Goal: Connect with others: Connect with others

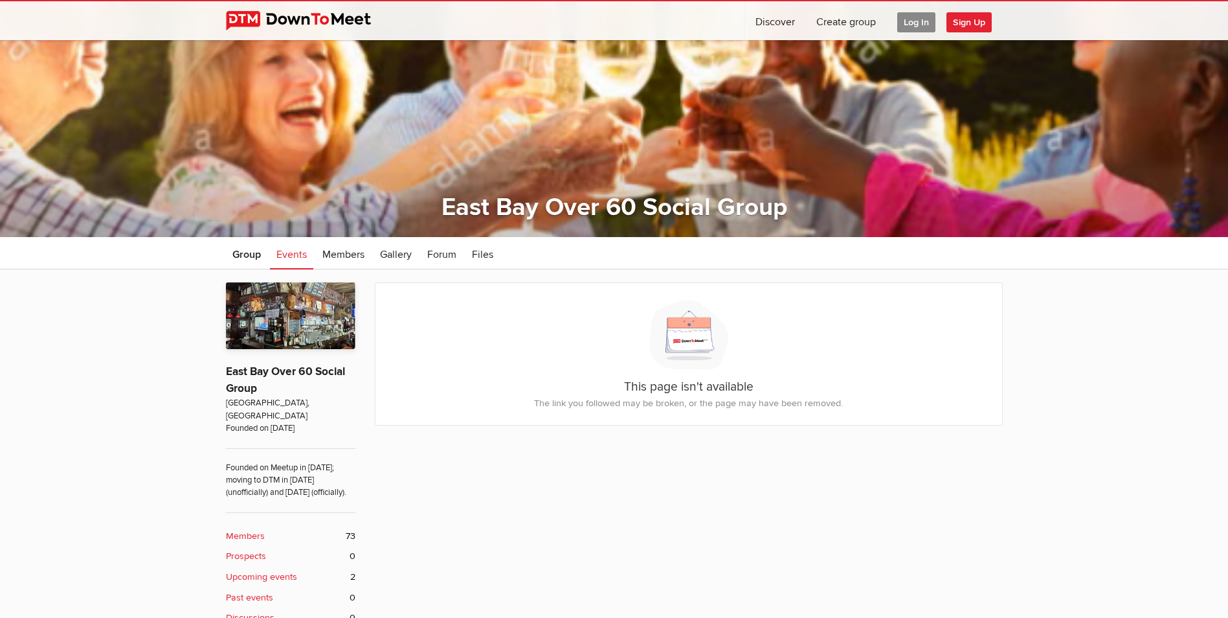
scroll to position [129, 0]
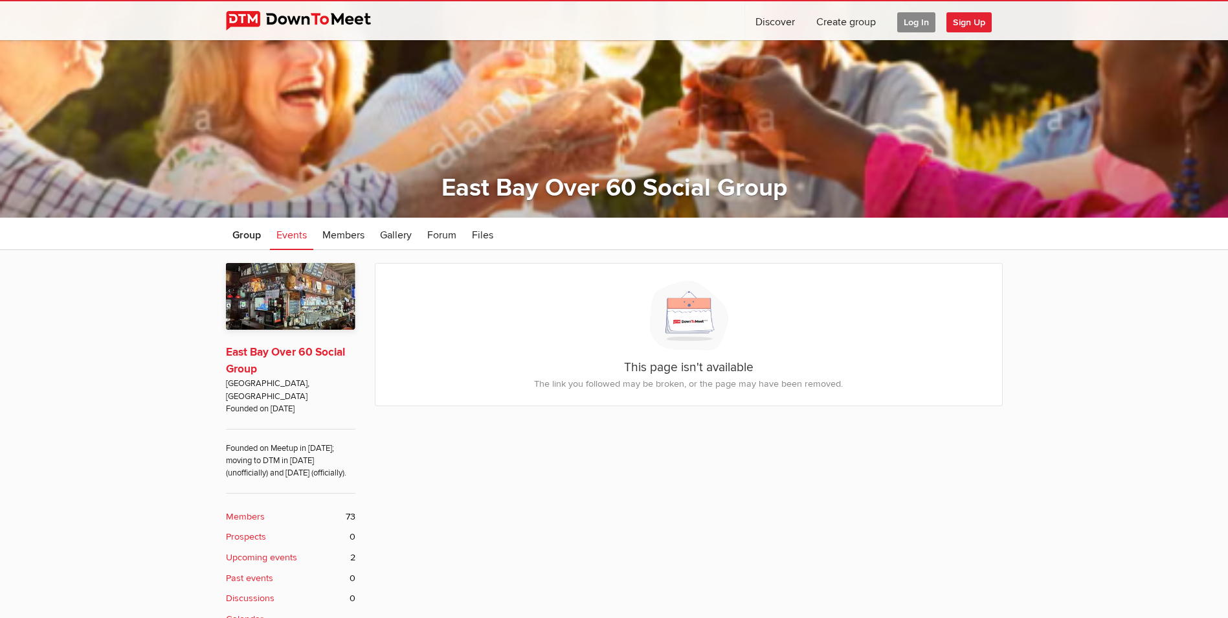
click at [306, 350] on link "East Bay Over 60 Social Group" at bounding box center [285, 360] width 119 height 30
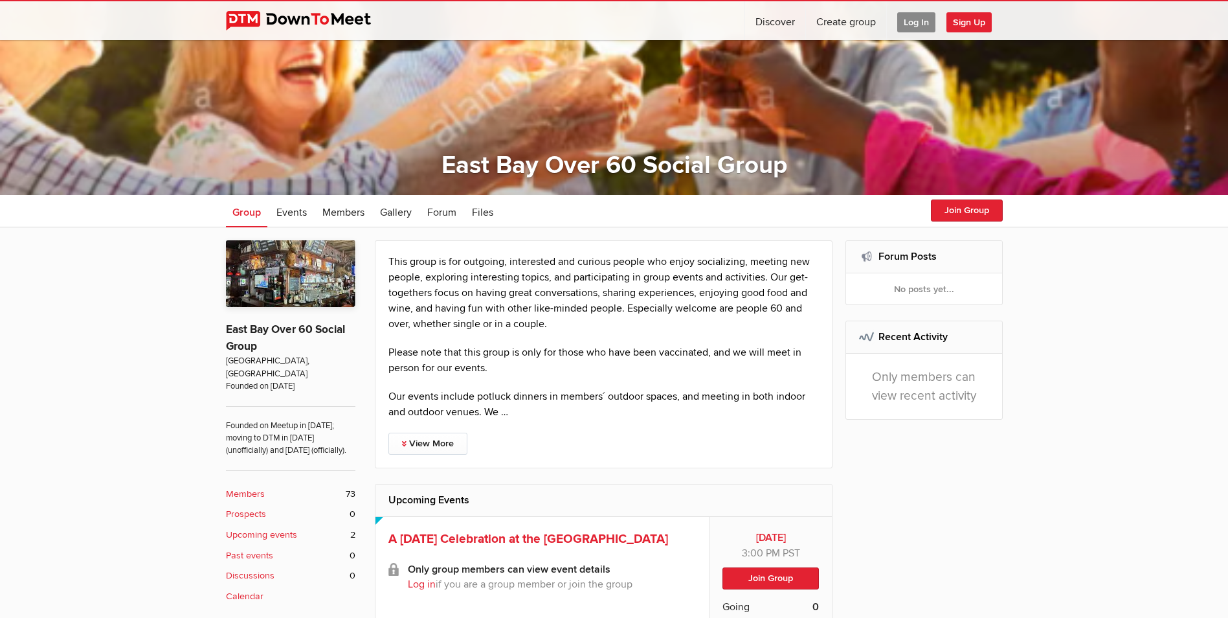
scroll to position [129, 0]
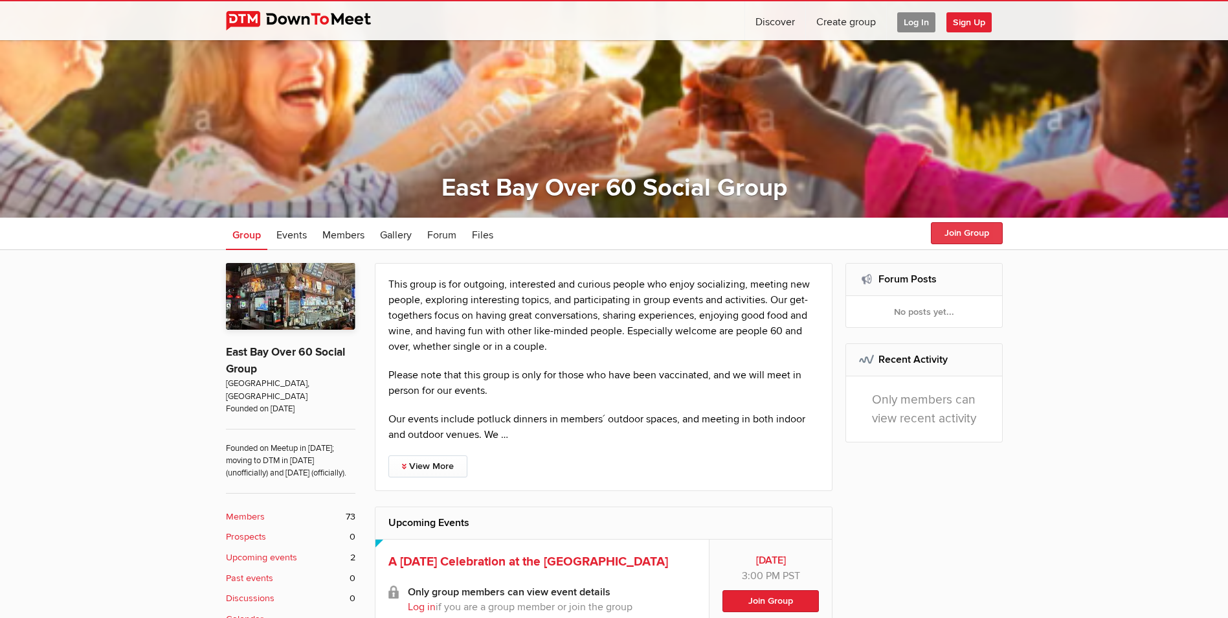
click at [964, 227] on button "Join Group" at bounding box center [967, 233] width 72 height 22
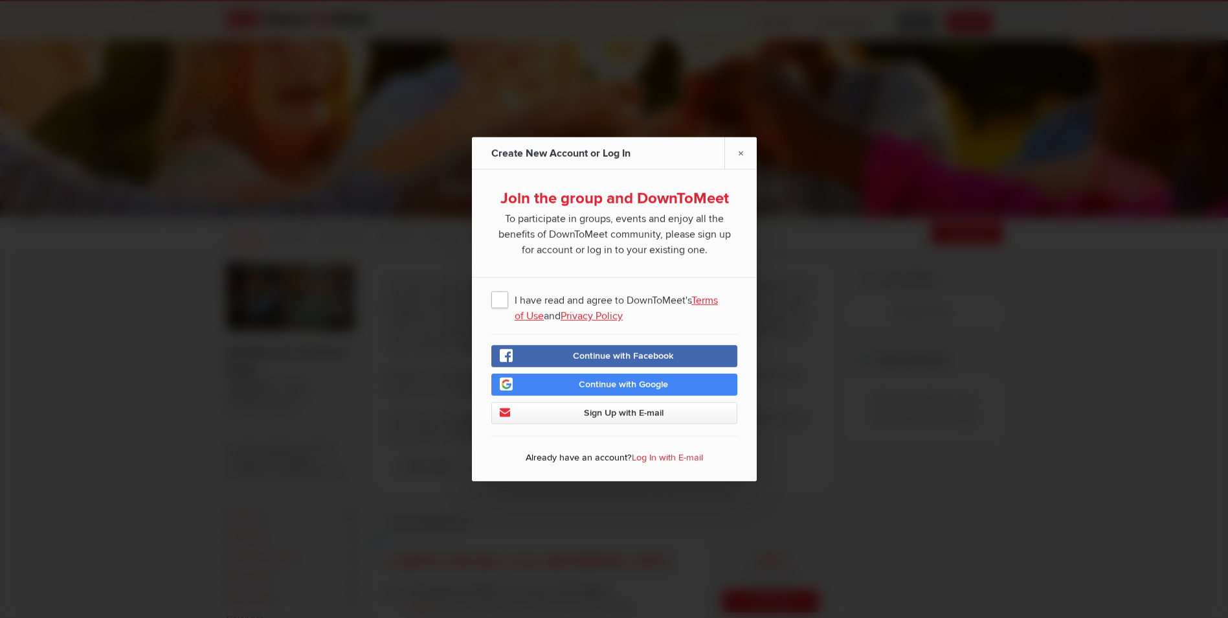
click at [499, 295] on span "I have read and agree to DownToMeet's Terms of Use and Privacy Policy" at bounding box center [614, 298] width 246 height 23
click at [0, 0] on input "I have read and agree to DownToMeet's Terms of Use and Privacy Policy" at bounding box center [0, 0] width 0 height 0
click at [600, 408] on span "Sign Up with E-mail" at bounding box center [623, 412] width 80 height 11
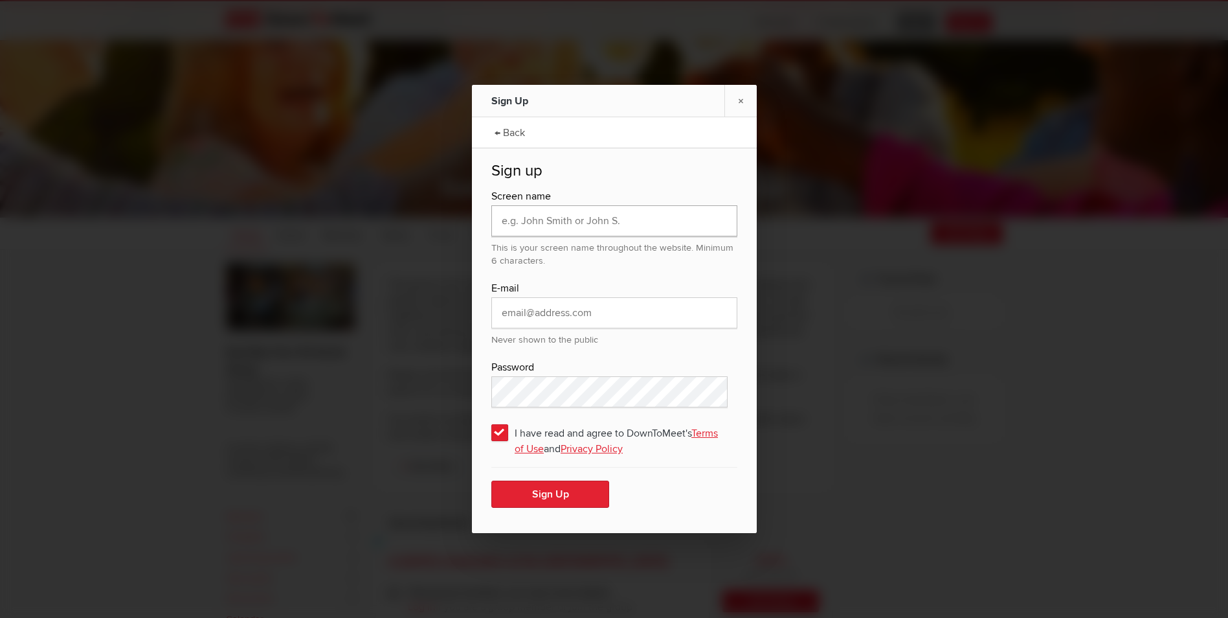
click at [571, 224] on input "text" at bounding box center [614, 220] width 246 height 31
type input "[PERSON_NAME]"
type input "[EMAIL_ADDRESS][DOMAIN_NAME]"
click at [491, 480] on button "Sign Up" at bounding box center [550, 493] width 118 height 27
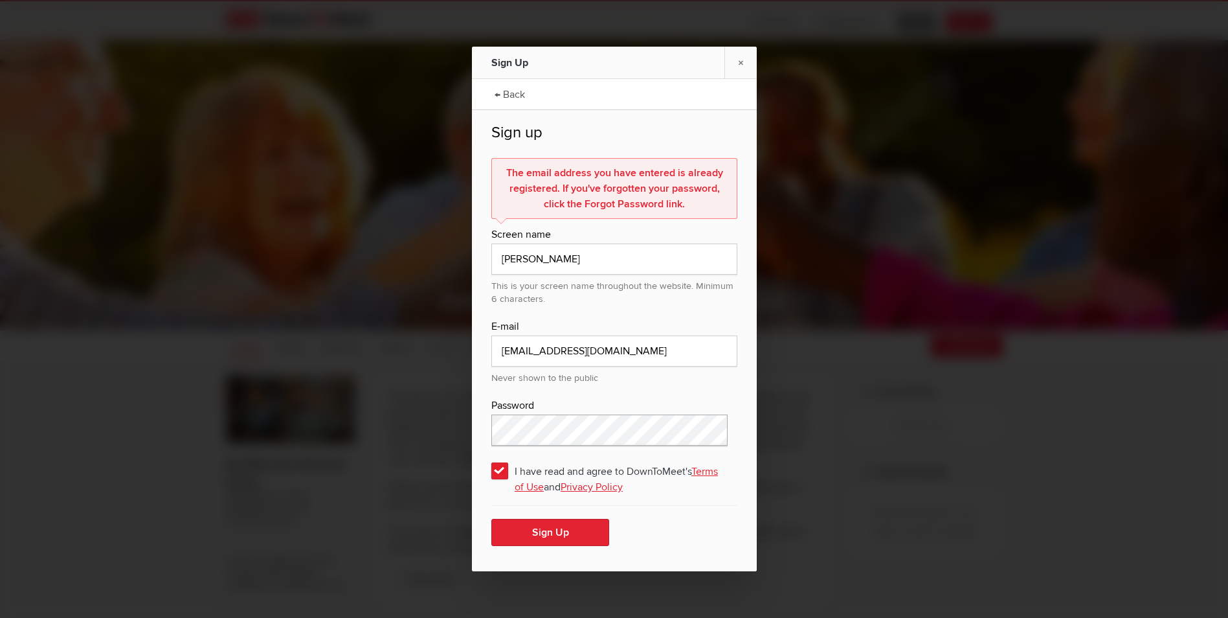
scroll to position [0, 0]
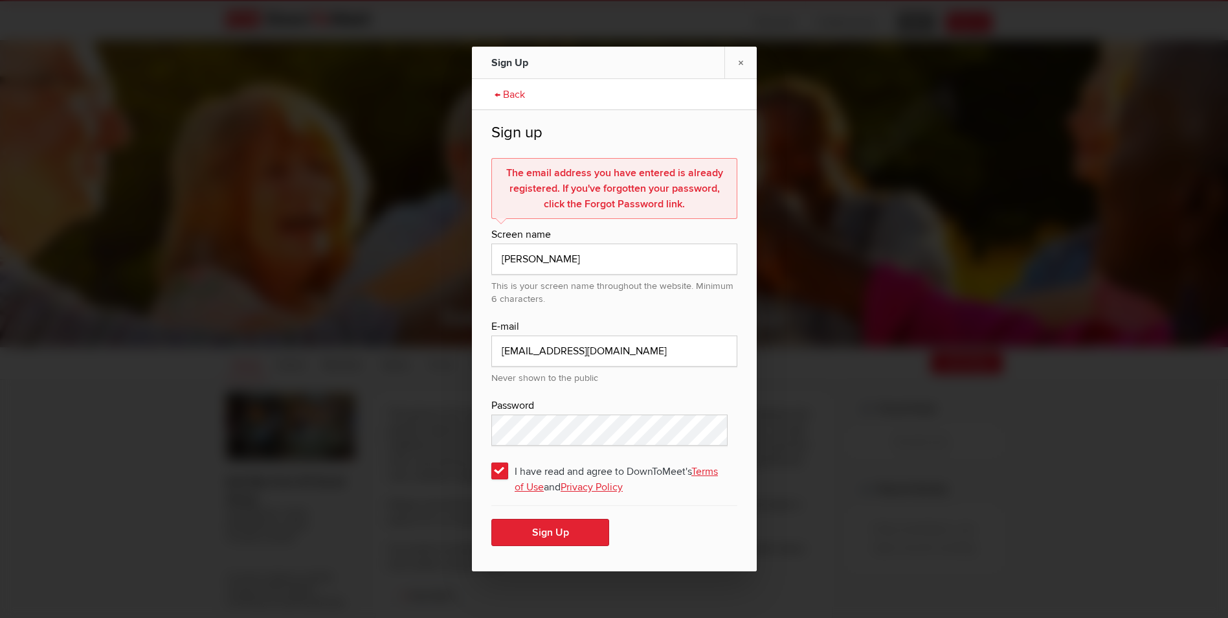
click at [513, 93] on link "← Back" at bounding box center [509, 93] width 43 height 32
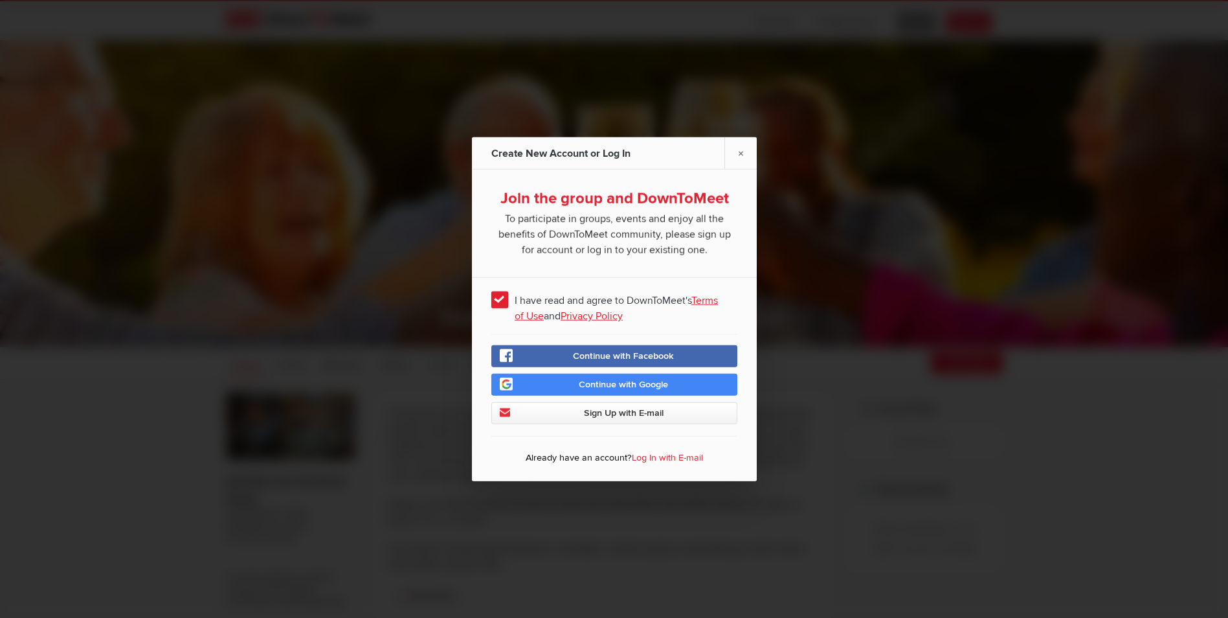
click at [616, 412] on span "Sign Up with E-mail" at bounding box center [623, 412] width 80 height 11
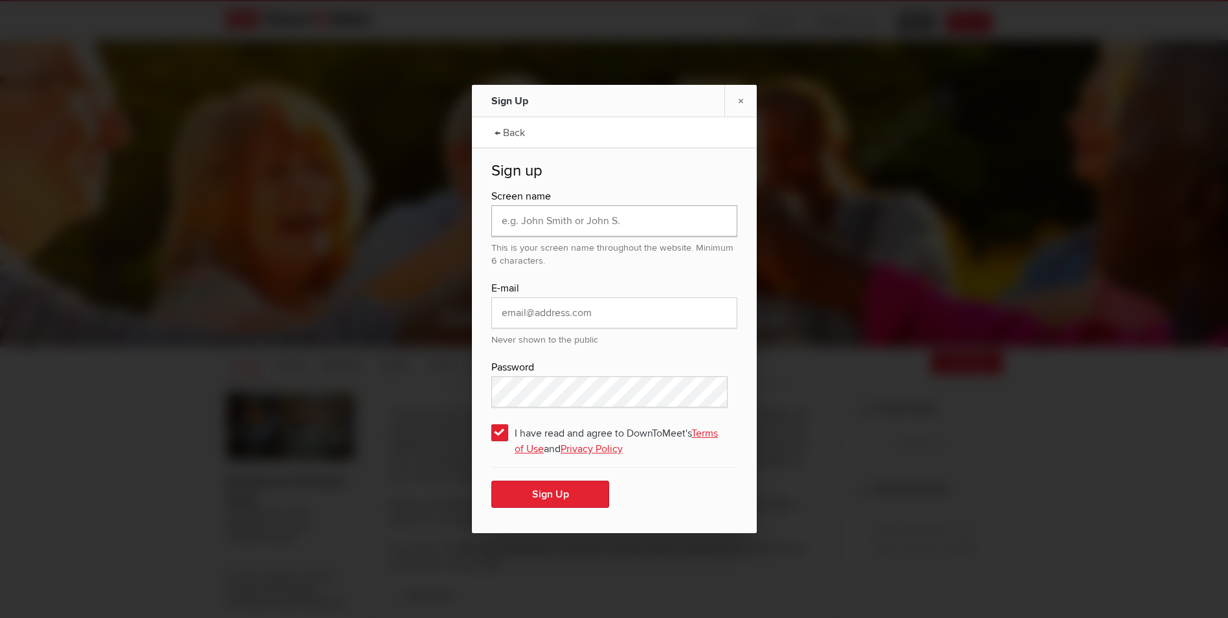
click at [570, 218] on input "text" at bounding box center [614, 220] width 246 height 31
type input "[PERSON_NAME]"
click at [577, 311] on input "email" at bounding box center [614, 312] width 246 height 31
type input "[EMAIL_ADDRESS][DOMAIN_NAME]"
click at [499, 429] on span "I have read and agree to DownToMeet's Terms of Use and Privacy Policy" at bounding box center [614, 431] width 246 height 23
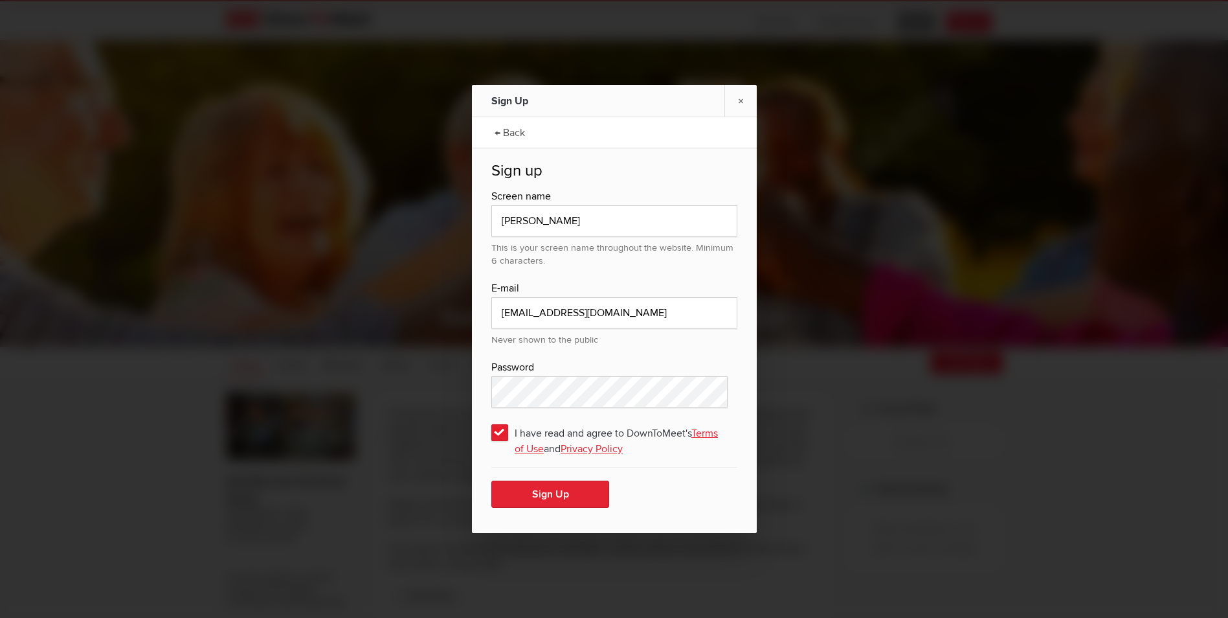
click at [0, 0] on input "I have read and agree to DownToMeet's Terms of Use and Privacy Policy" at bounding box center [0, 0] width 0 height 0
click at [511, 129] on link "← Back" at bounding box center [509, 131] width 43 height 32
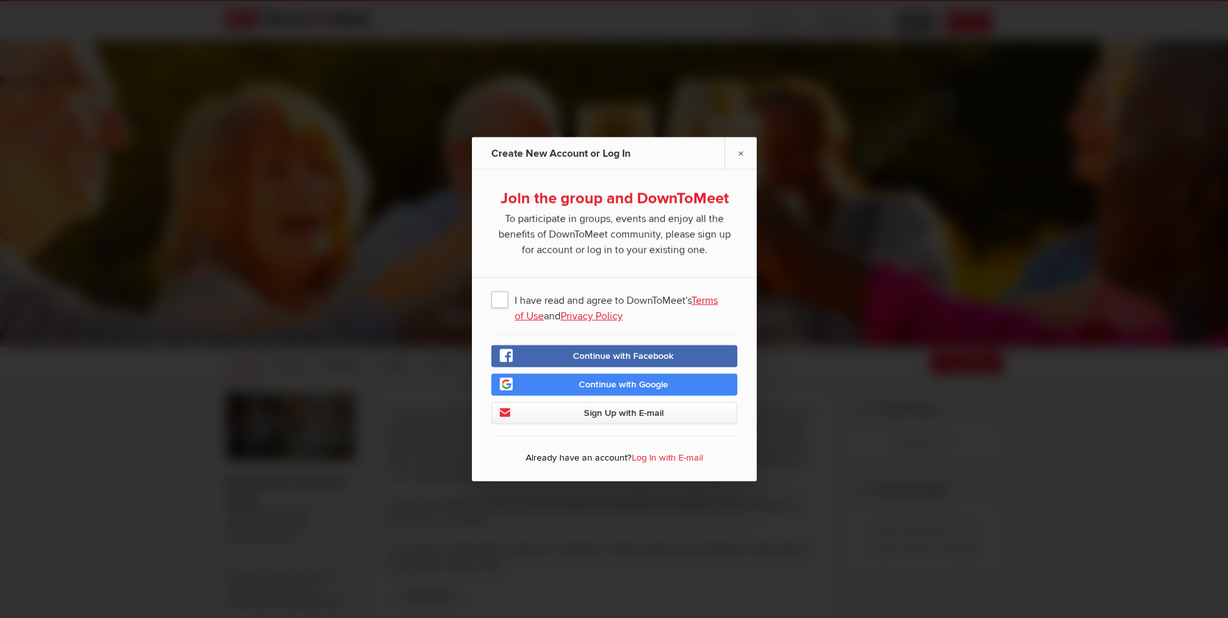
click at [663, 453] on link "Log In with E-mail" at bounding box center [667, 457] width 71 height 11
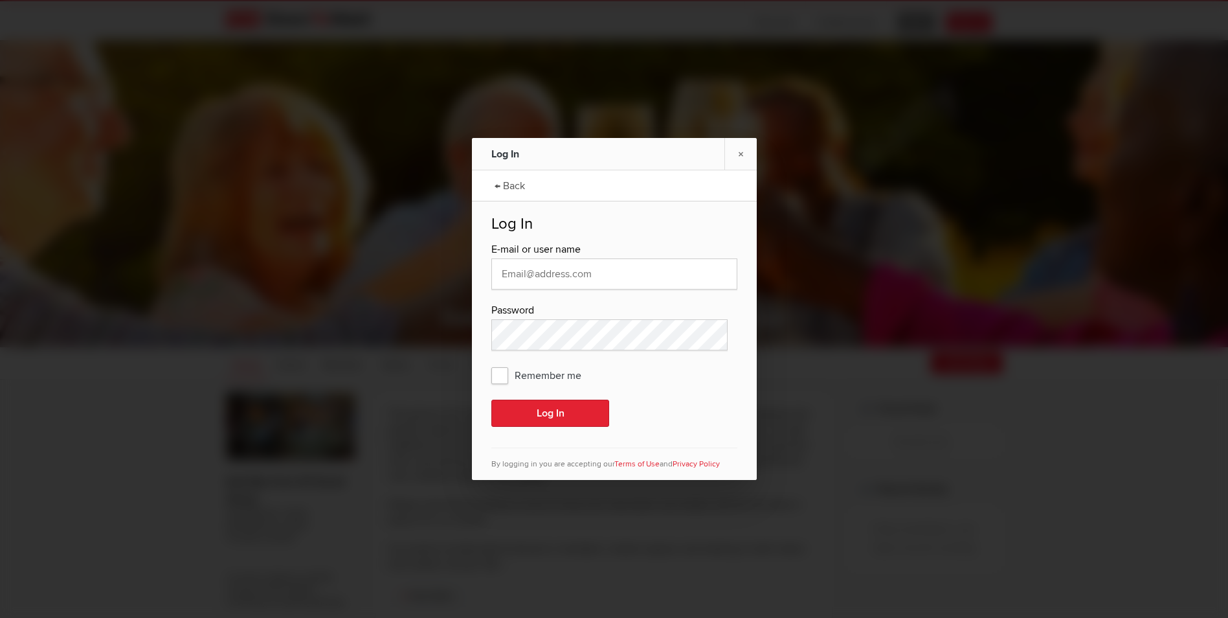
type input "[EMAIL_ADDRESS][DOMAIN_NAME]"
click at [509, 181] on link "← Back" at bounding box center [509, 184] width 43 height 32
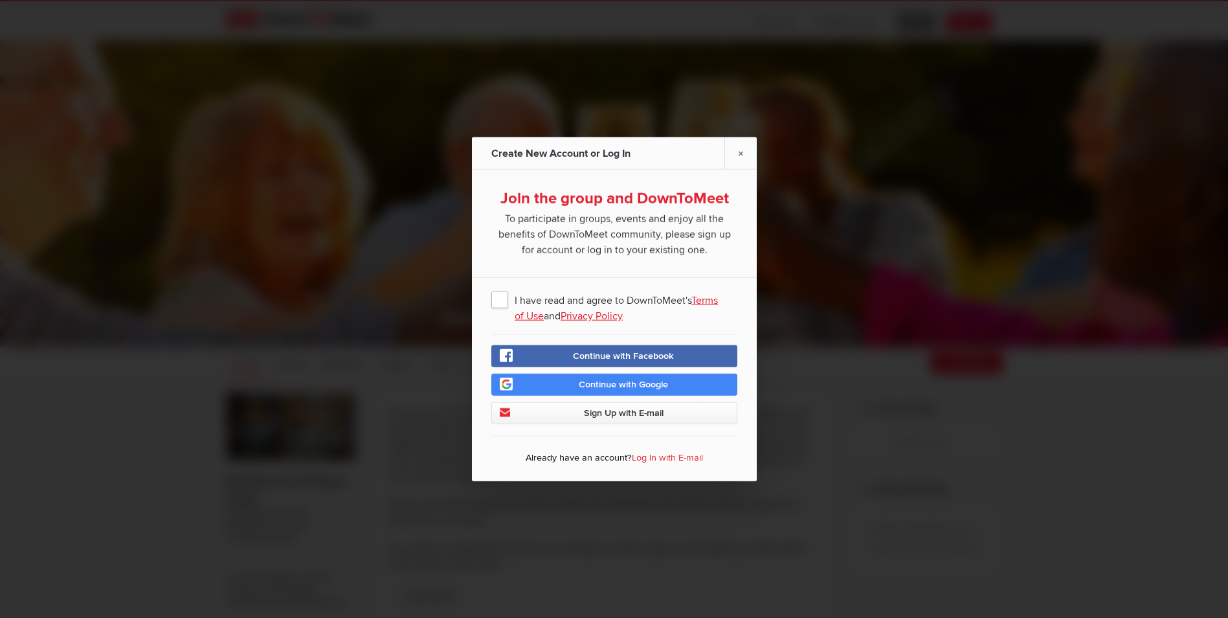
click at [621, 409] on span "Sign Up with E-mail" at bounding box center [623, 412] width 80 height 11
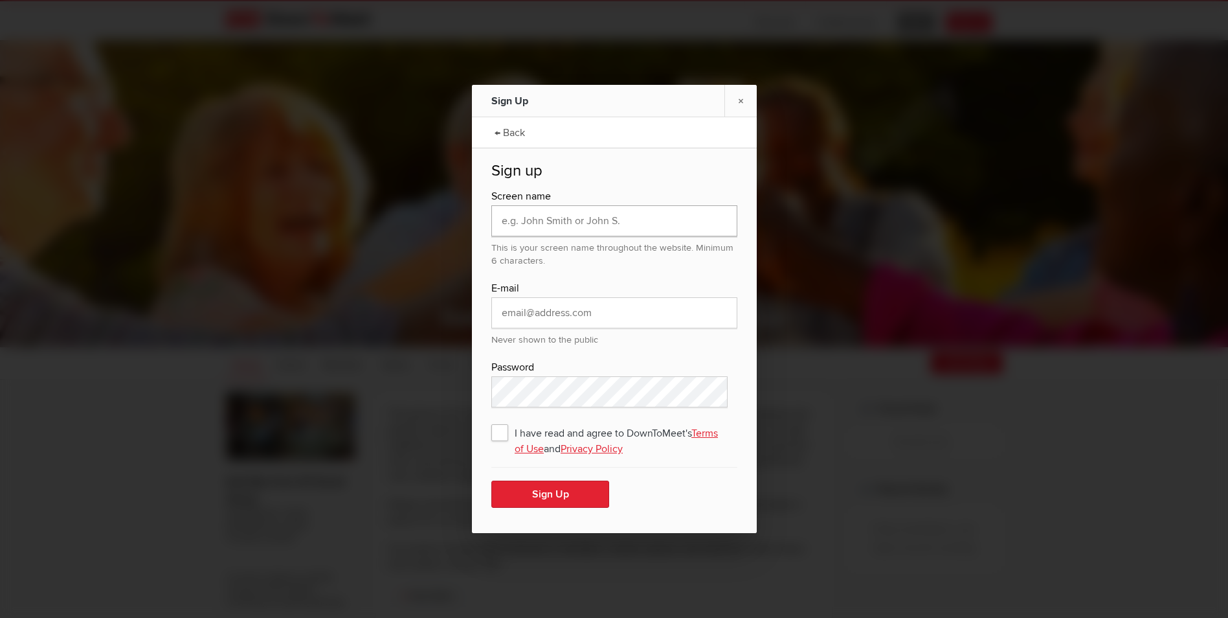
click at [596, 214] on input "text" at bounding box center [614, 220] width 246 height 31
type input "[PERSON_NAME]"
click at [612, 304] on input "email" at bounding box center [614, 312] width 246 height 31
type input "[EMAIL_ADDRESS][DOMAIN_NAME]"
click at [503, 432] on span "I have read and agree to DownToMeet's Terms of Use and Privacy Policy" at bounding box center [614, 431] width 246 height 23
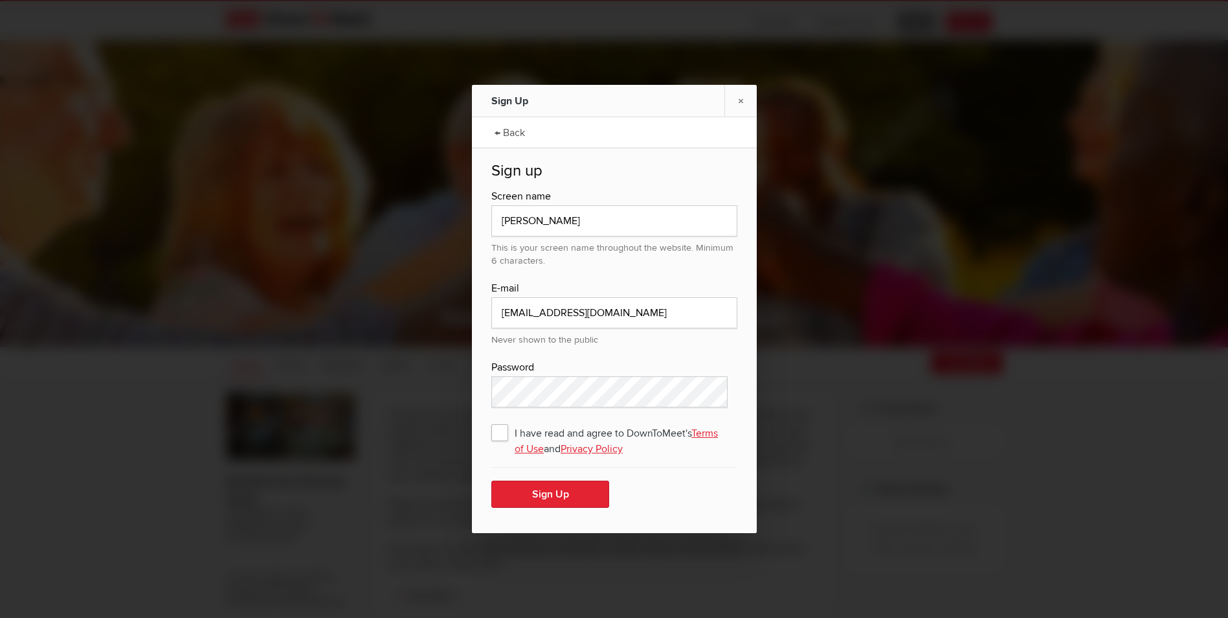
click at [0, 0] on input "I have read and agree to DownToMeet's Terms of Use and Privacy Policy" at bounding box center [0, 0] width 0 height 0
click at [557, 492] on button "Sign Up" at bounding box center [550, 493] width 118 height 27
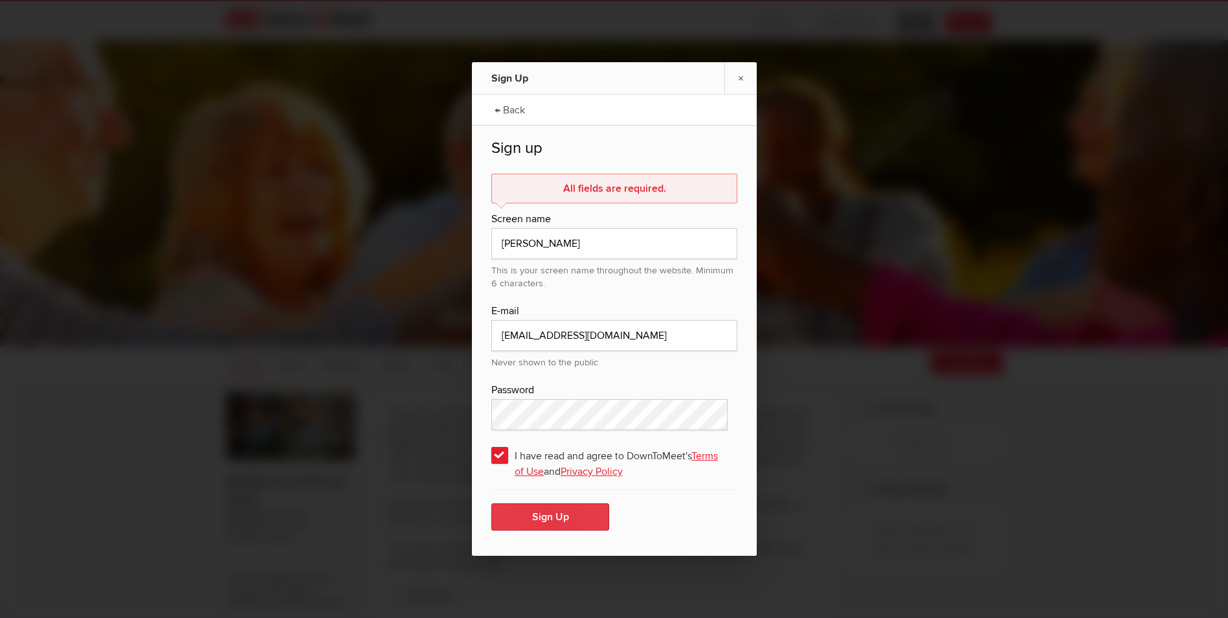
click at [556, 510] on button "Sign Up" at bounding box center [550, 516] width 118 height 27
click at [513, 105] on link "← Back" at bounding box center [509, 109] width 43 height 32
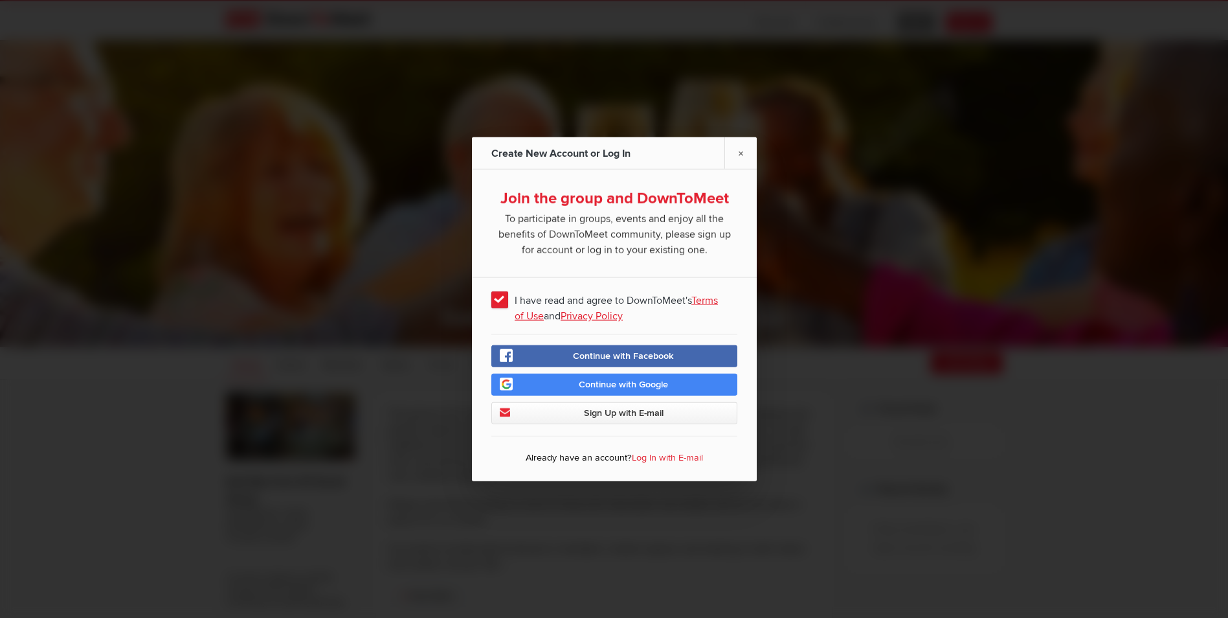
click at [667, 453] on link "Log In with E-mail" at bounding box center [667, 457] width 71 height 11
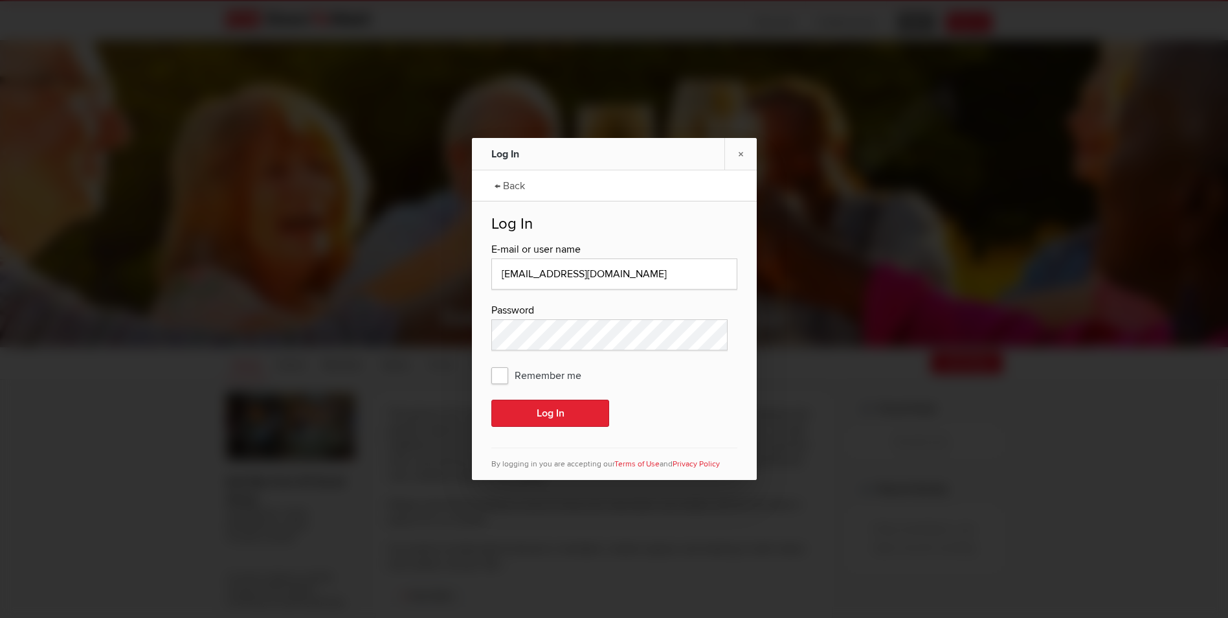
click at [498, 375] on span "Remember me" at bounding box center [542, 374] width 103 height 23
click at [0, 0] on input "Remember me" at bounding box center [0, 0] width 0 height 0
click at [537, 408] on button "Log In" at bounding box center [550, 412] width 118 height 27
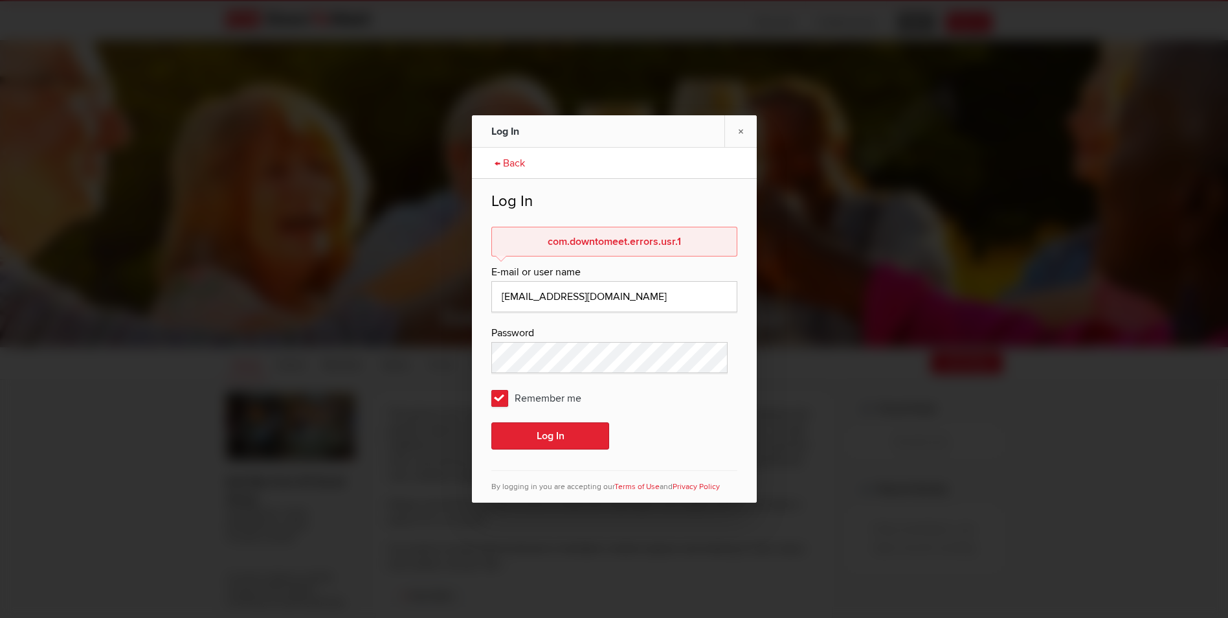
click at [517, 160] on link "← Back" at bounding box center [509, 162] width 43 height 32
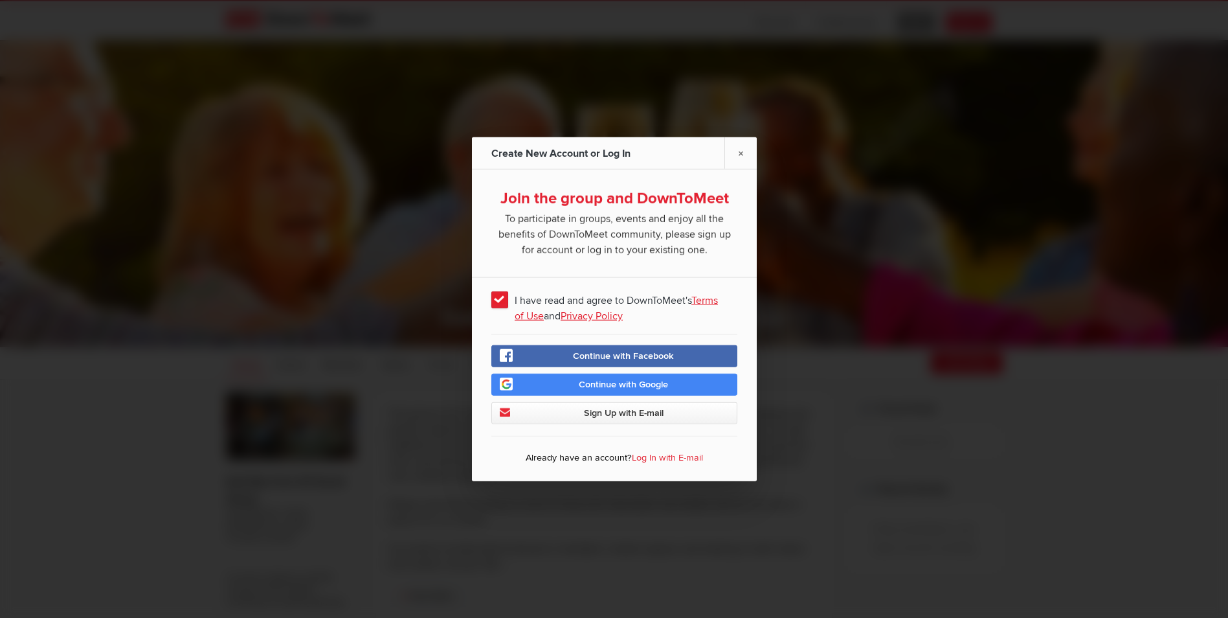
click at [647, 454] on link "Log In with E-mail" at bounding box center [667, 457] width 71 height 11
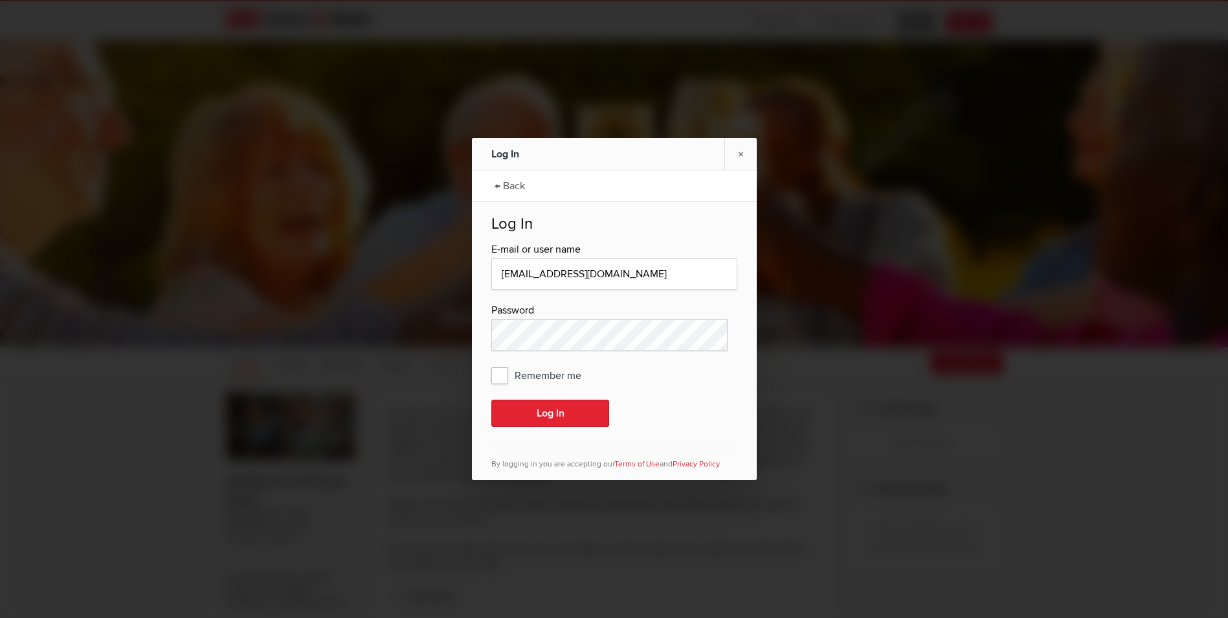
click at [498, 366] on span "Remember me" at bounding box center [542, 374] width 103 height 23
click at [0, 0] on input "Remember me" at bounding box center [0, 0] width 0 height 0
click at [551, 407] on button "Log In" at bounding box center [550, 412] width 118 height 27
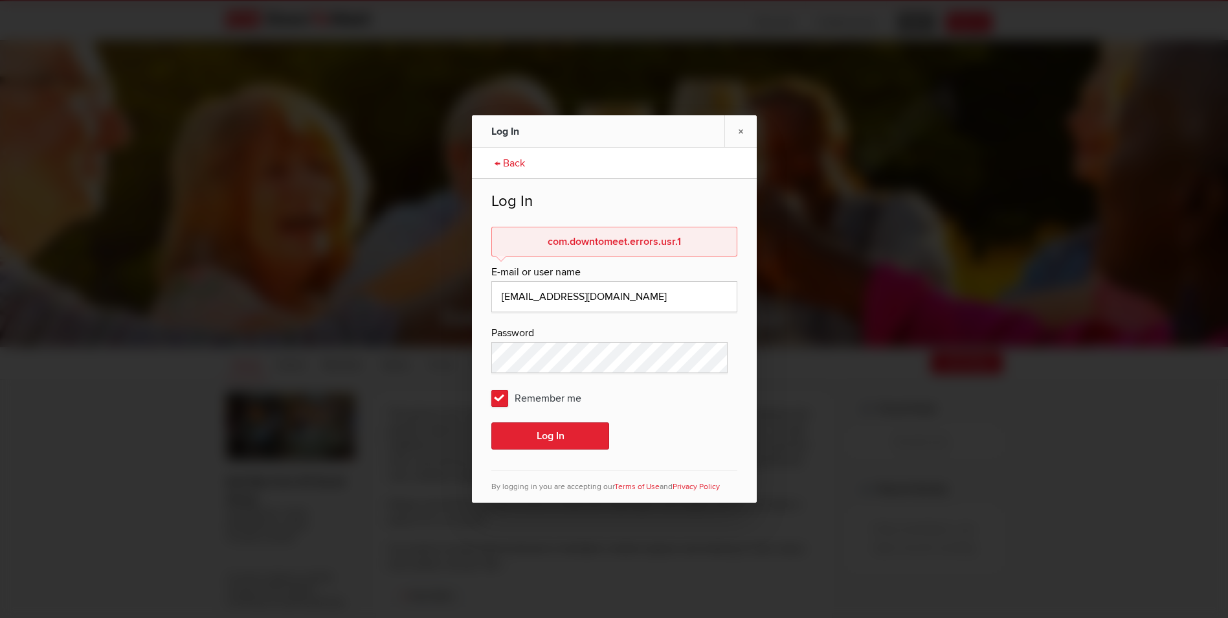
click at [516, 160] on link "← Back" at bounding box center [509, 162] width 43 height 32
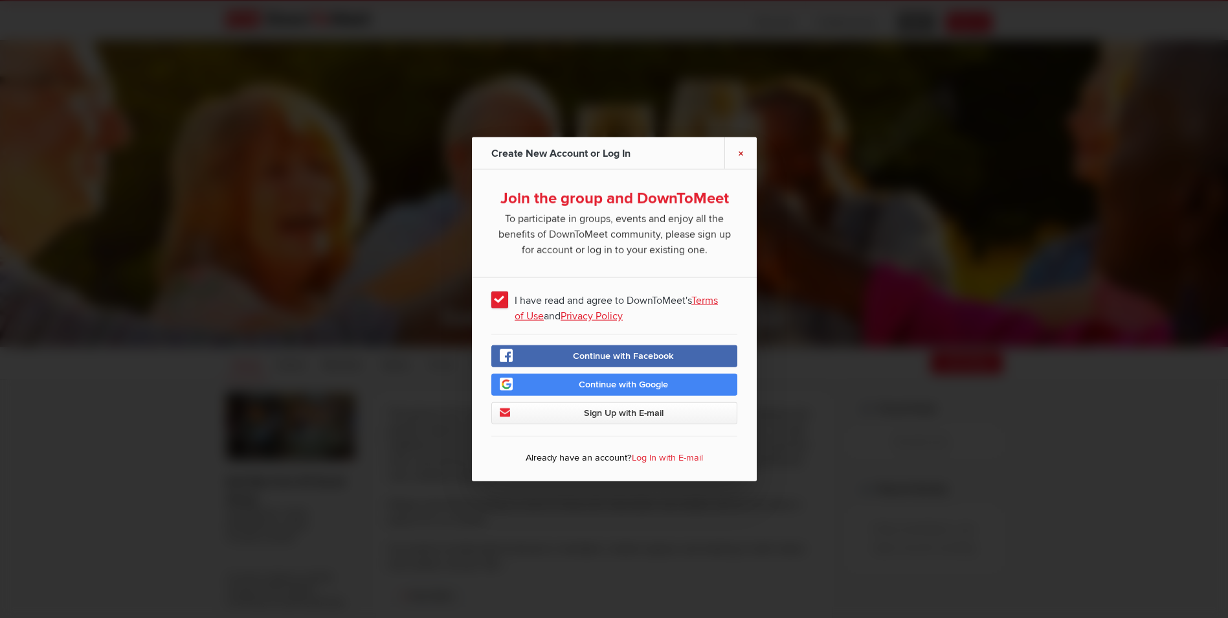
click at [739, 152] on link "×" at bounding box center [740, 153] width 32 height 32
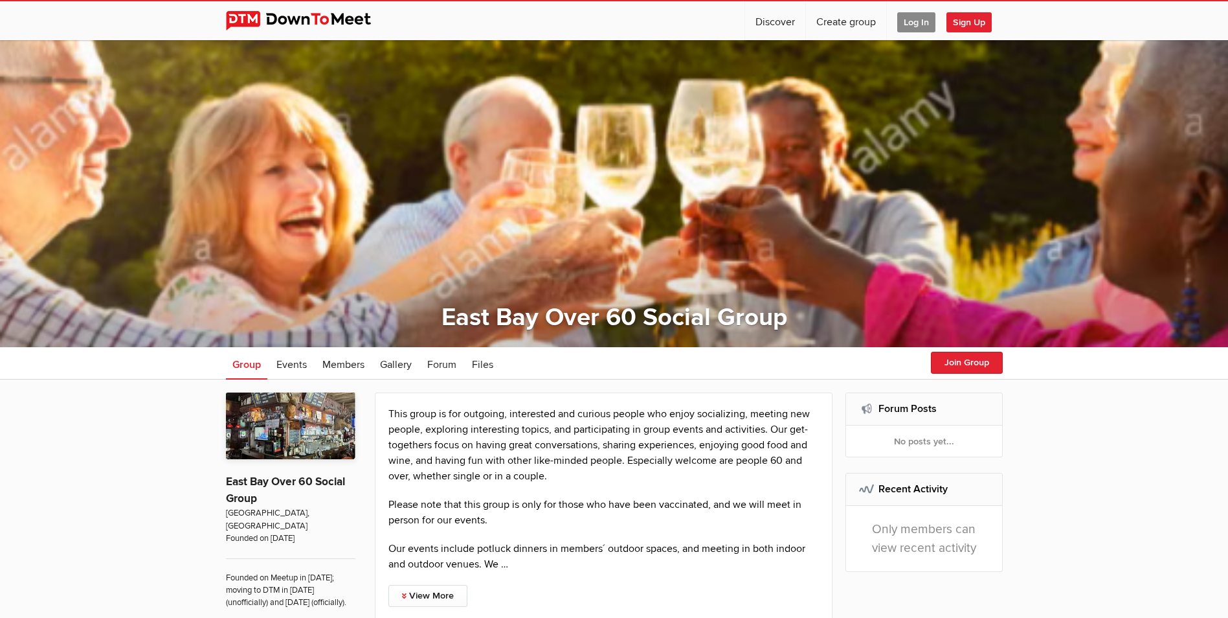
click at [910, 22] on span "Log In" at bounding box center [916, 22] width 38 height 20
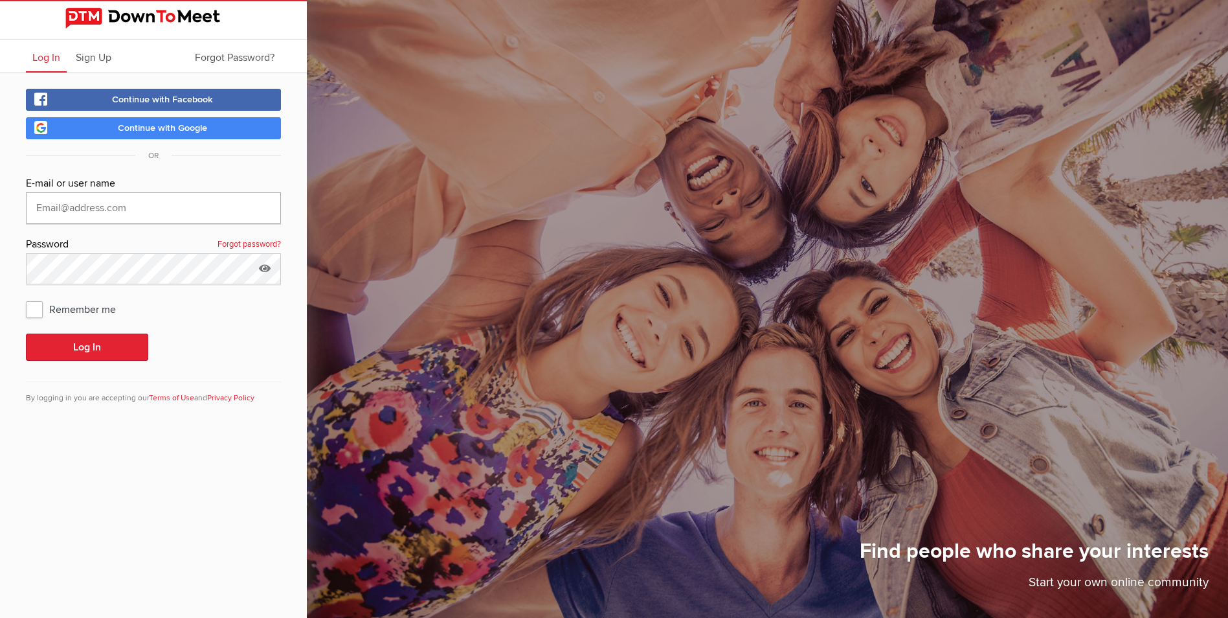
type input "[EMAIL_ADDRESS][DOMAIN_NAME]"
click at [242, 240] on link "Forgot password?" at bounding box center [249, 244] width 63 height 17
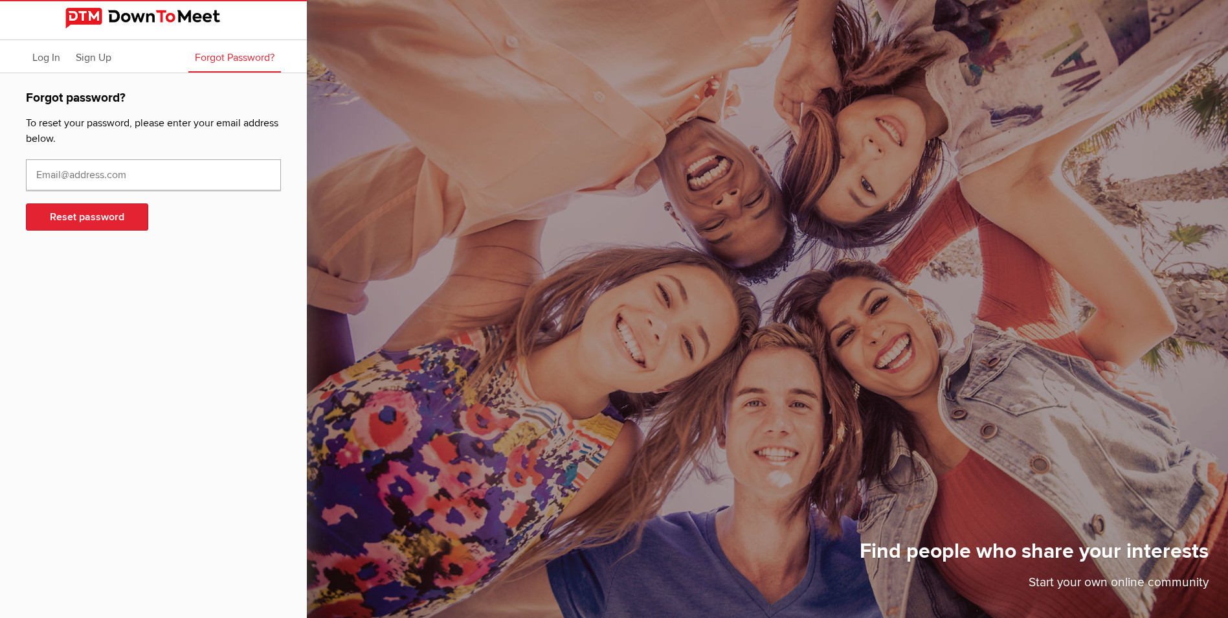
click at [151, 176] on input "text" at bounding box center [153, 174] width 255 height 31
type input "[EMAIL_ADDRESS][DOMAIN_NAME]"
click at [111, 213] on button "Reset password" at bounding box center [87, 216] width 122 height 27
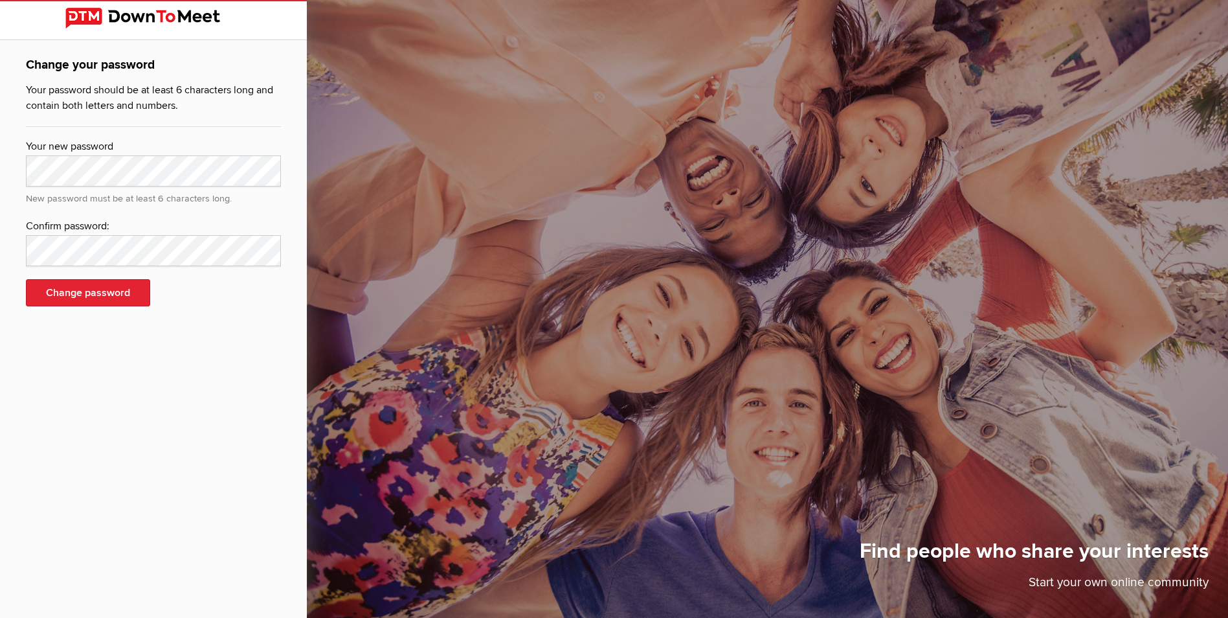
click at [76, 396] on div "Change your password Your password should be at least 6 characters long and con…" at bounding box center [153, 309] width 307 height 618
click at [108, 289] on button "Change password" at bounding box center [88, 292] width 124 height 27
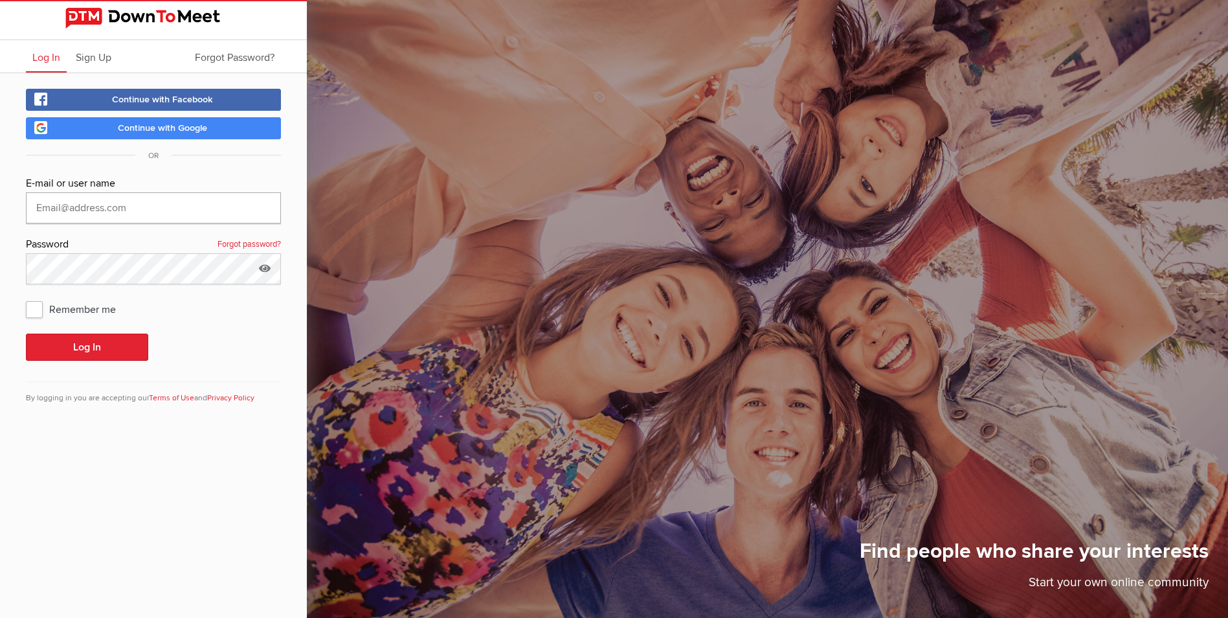
type input "[EMAIL_ADDRESS][DOMAIN_NAME]"
click at [34, 308] on span "Remember me" at bounding box center [77, 308] width 103 height 23
click at [26, 297] on input "Remember me" at bounding box center [25, 297] width 1 height 1
checkbox input "true"
click at [267, 268] on icon at bounding box center [264, 268] width 19 height 30
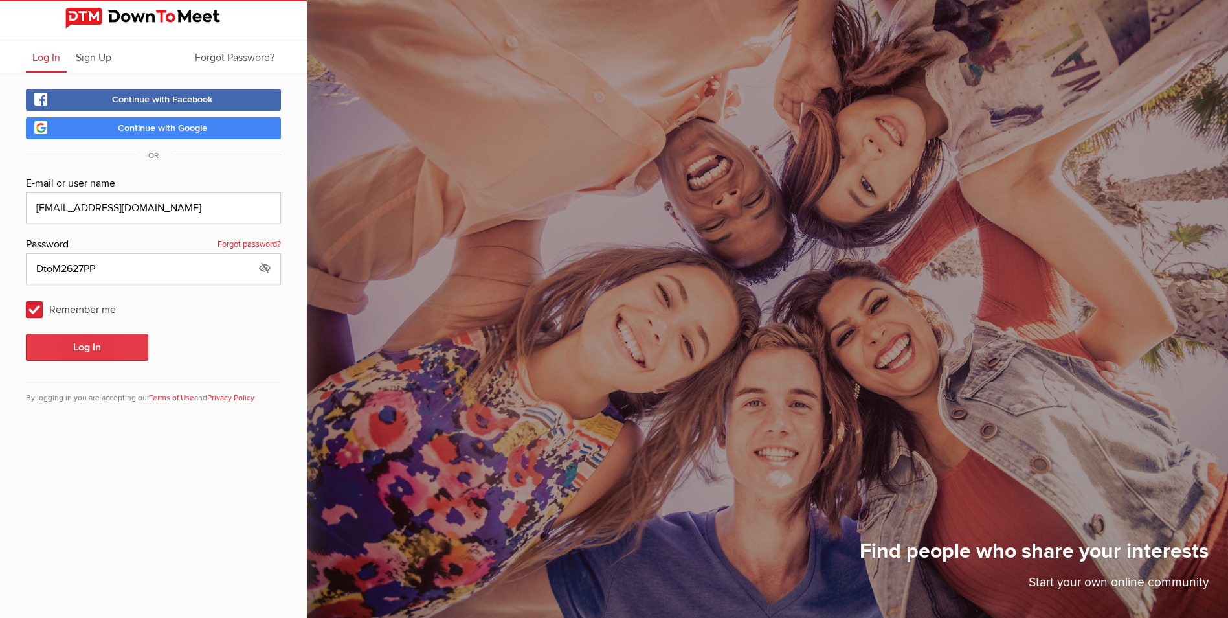
click at [89, 344] on button "Log In" at bounding box center [87, 346] width 122 height 27
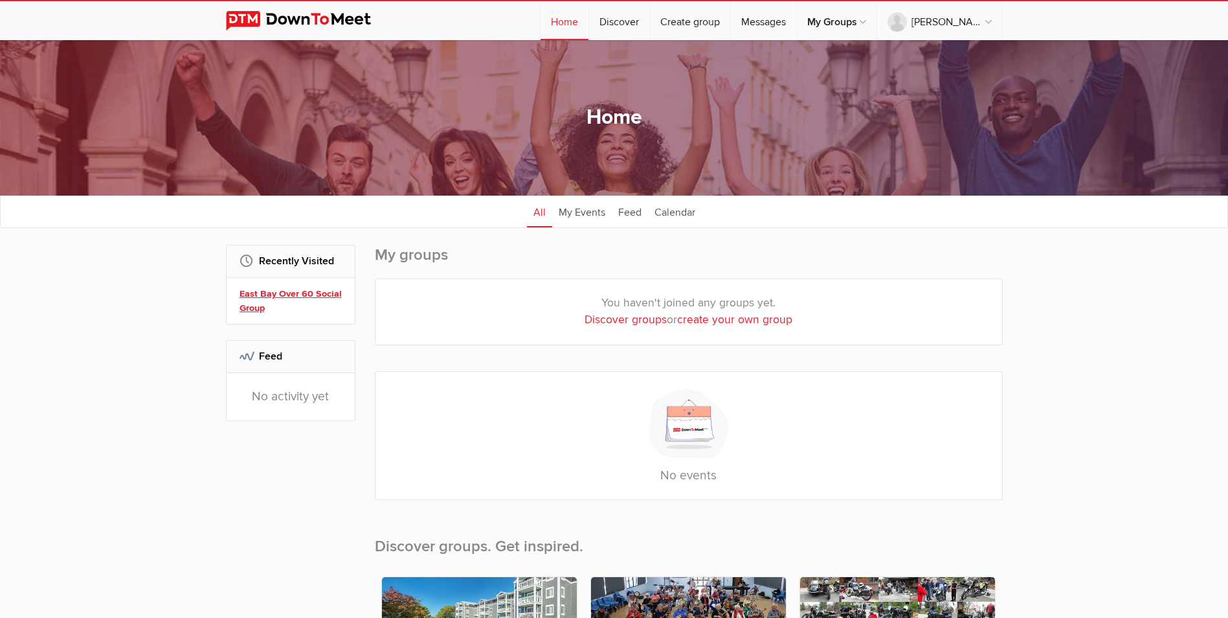
click at [300, 289] on link "East Bay Over 60 Social Group" at bounding box center [293, 301] width 106 height 28
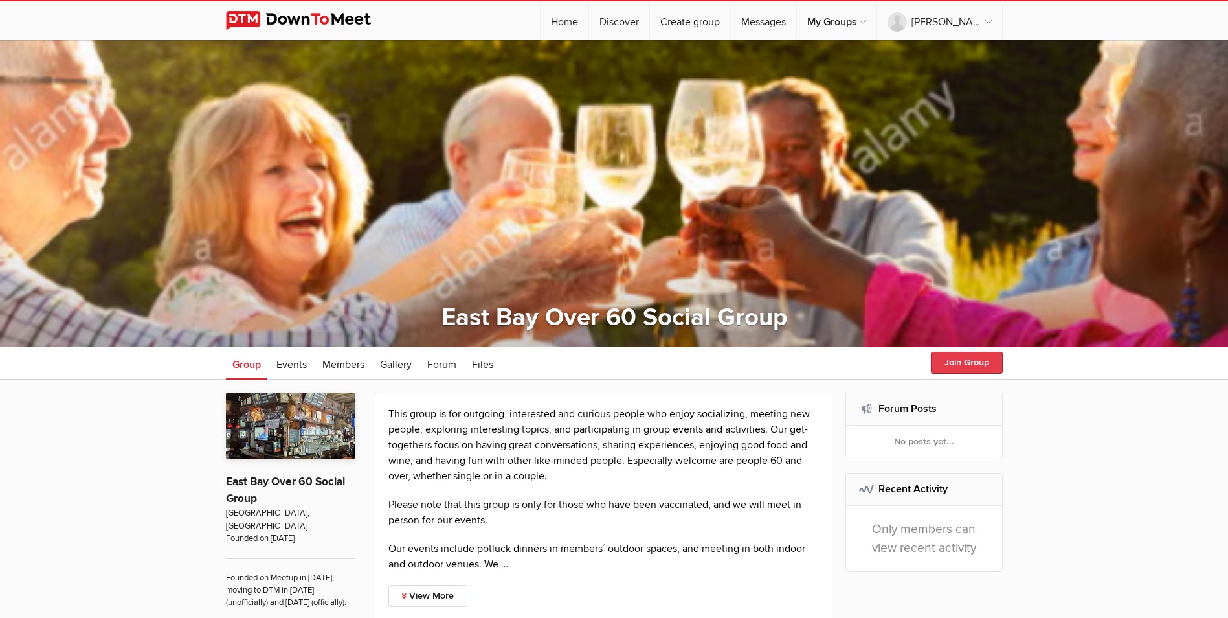
click at [980, 360] on button "Join Group" at bounding box center [967, 363] width 72 height 22
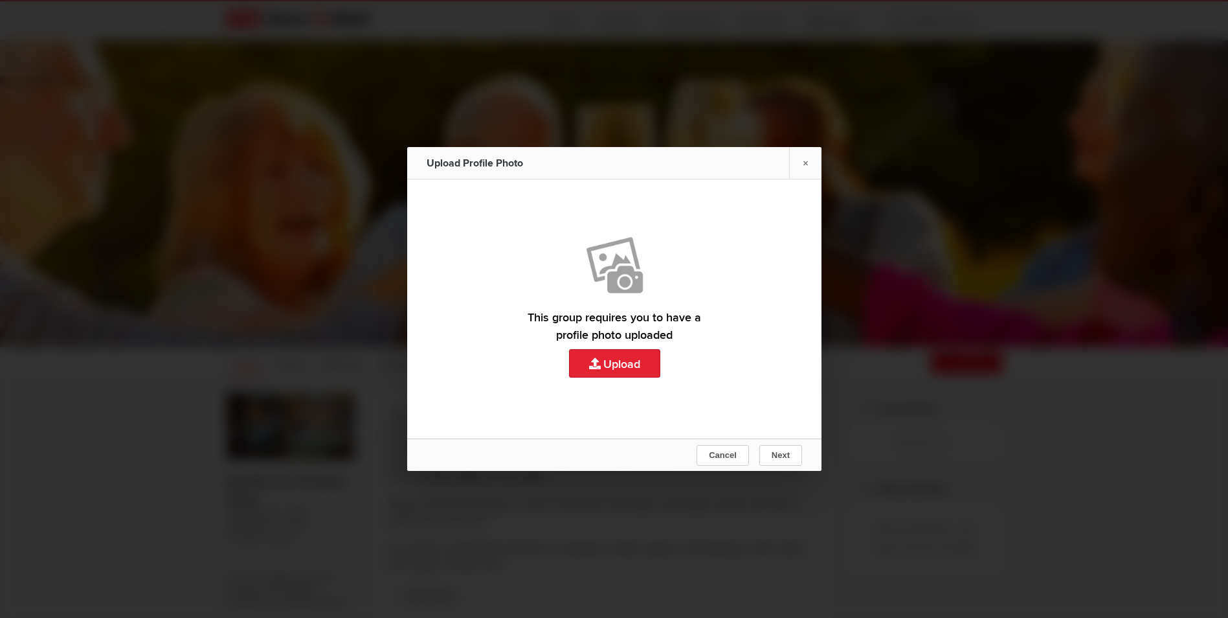
click at [623, 359] on link "Upload" at bounding box center [614, 308] width 414 height 259
type input "C:\fakepath\me, San Sebastian 2025 edit 2.jpg"
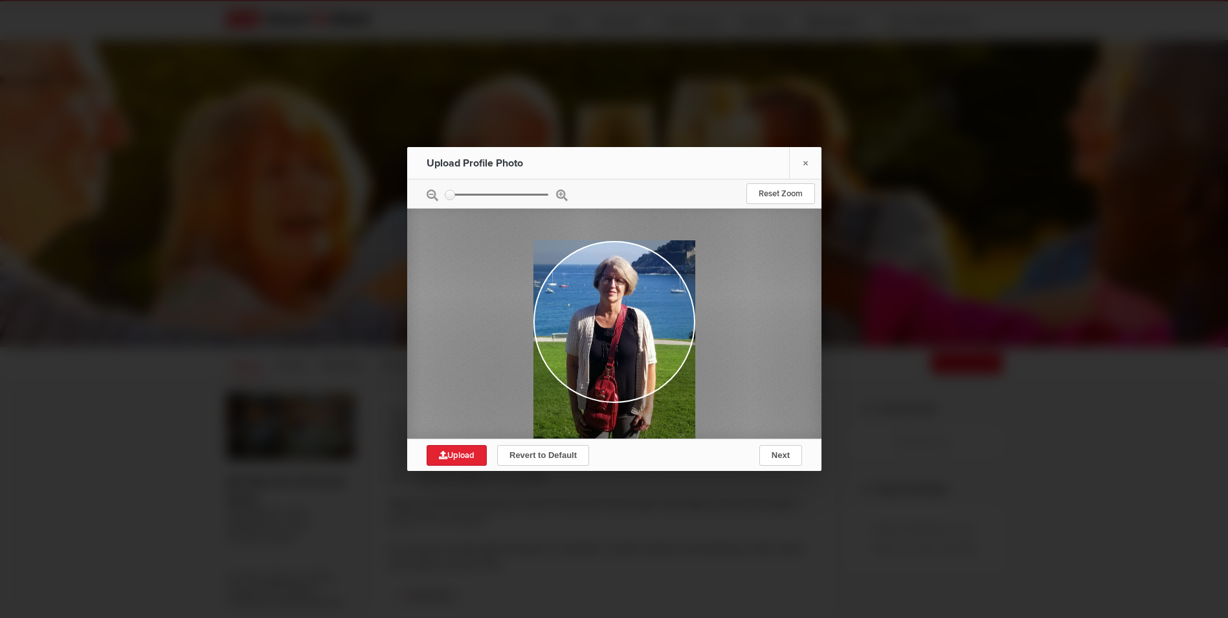
drag, startPoint x: 624, startPoint y: 280, endPoint x: 620, endPoint y: 313, distance: 34.0
click at [620, 313] on div at bounding box center [614, 347] width 162 height 215
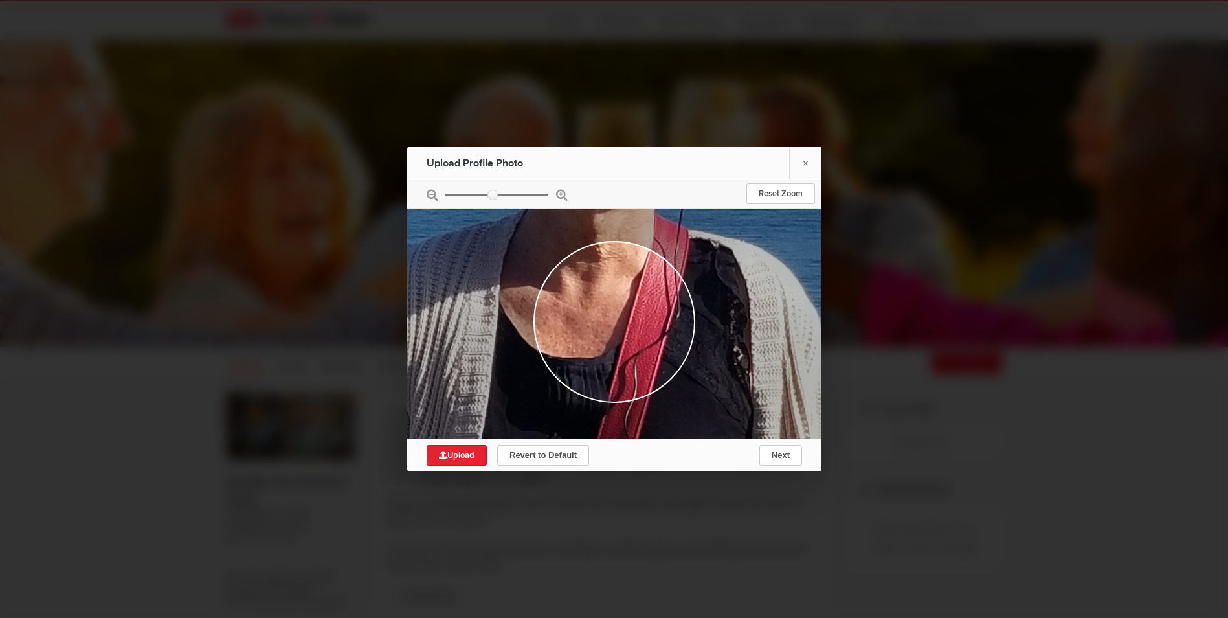
click at [493, 194] on input "zoom" at bounding box center [497, 195] width 104 height 2
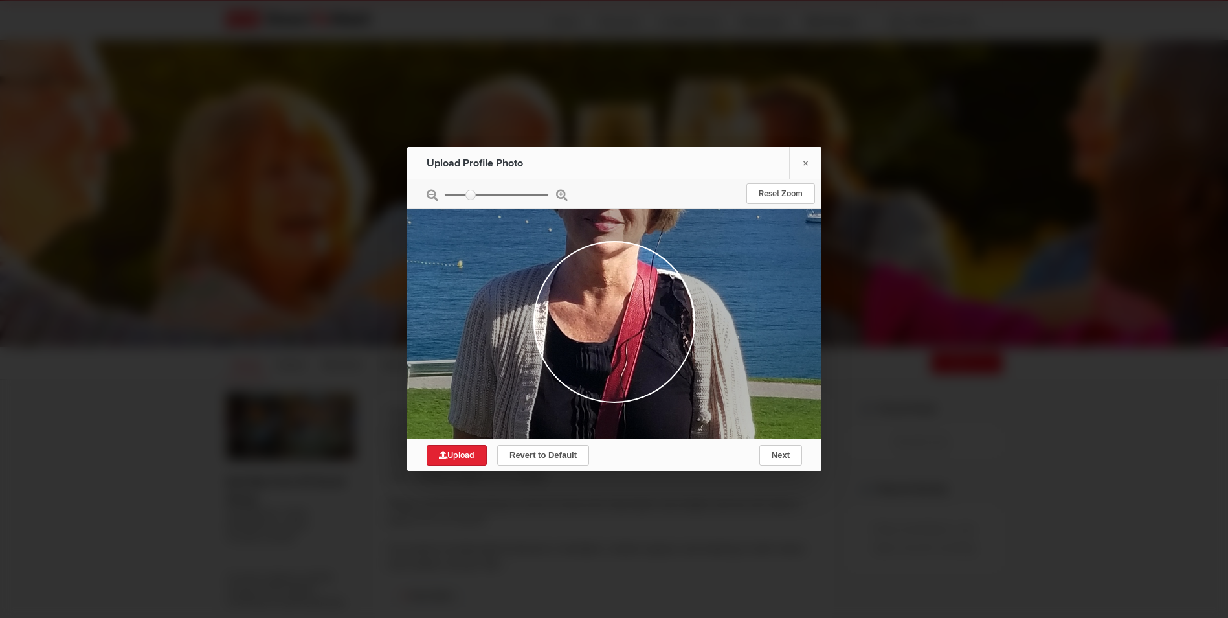
click at [471, 194] on input "zoom" at bounding box center [497, 195] width 104 height 2
type input "0.1818"
click at [453, 194] on input "zoom" at bounding box center [497, 195] width 104 height 2
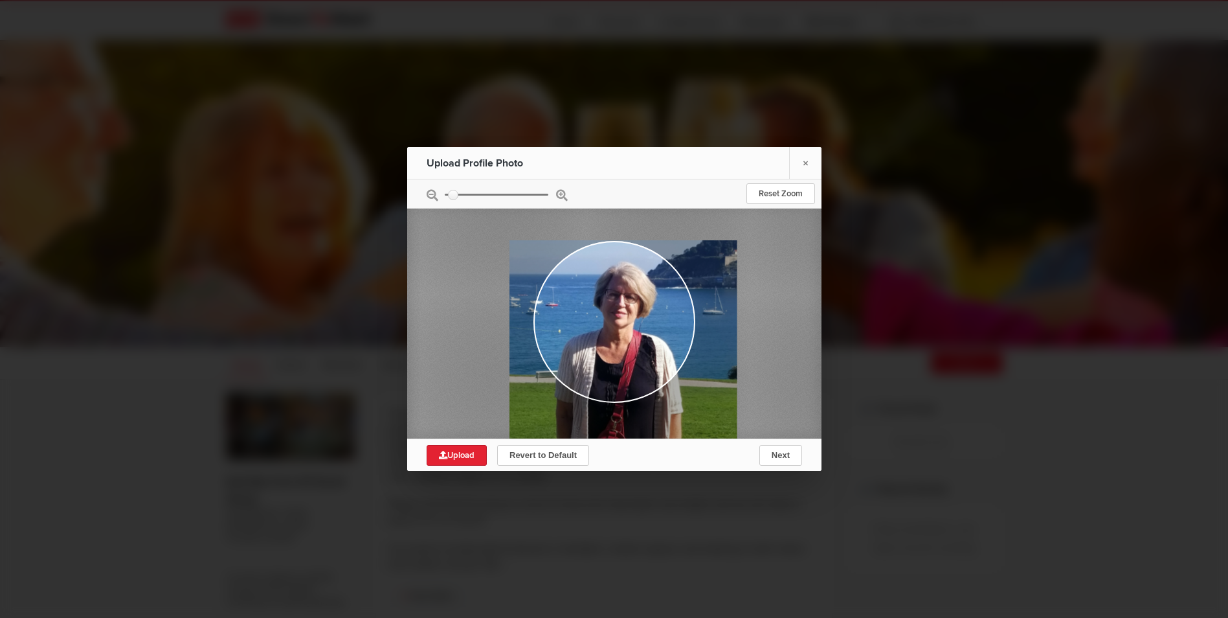
drag, startPoint x: 618, startPoint y: 287, endPoint x: 627, endPoint y: 320, distance: 34.2
click at [627, 320] on div at bounding box center [623, 390] width 227 height 301
click at [781, 452] on span "Next" at bounding box center [780, 455] width 18 height 10
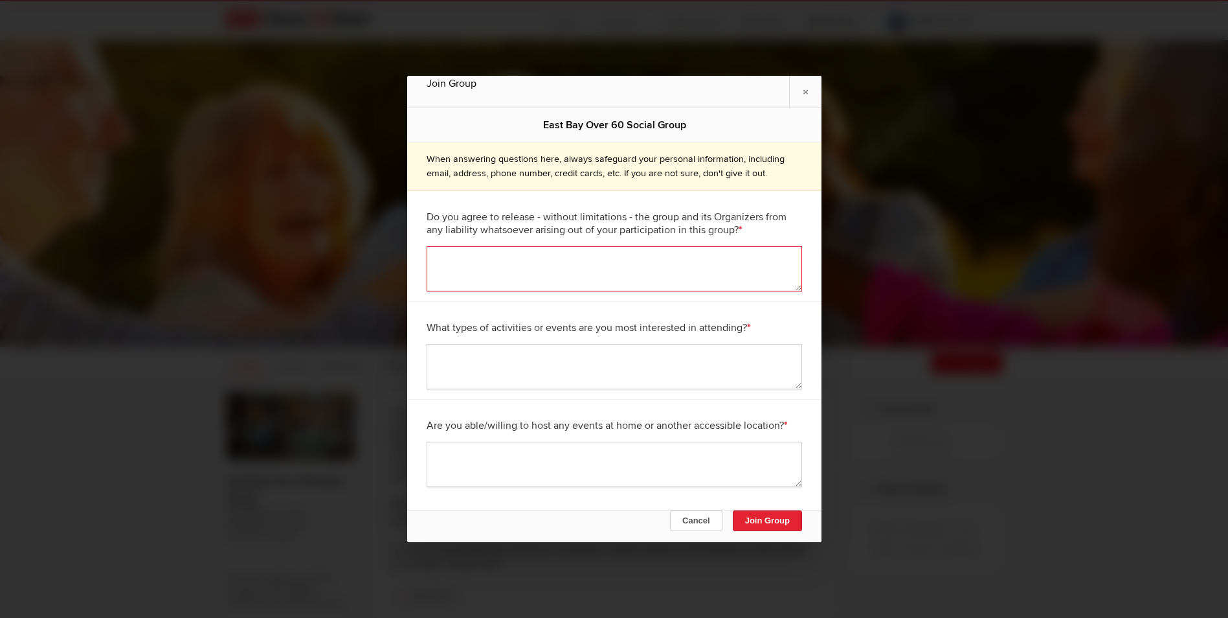
click at [535, 261] on textarea at bounding box center [615, 268] width 376 height 45
type textarea "yes"
type textarea "potlucks, movies, lunches, dancing, games"
type textarea "at another location"
click at [761, 517] on button "Join Group" at bounding box center [766, 520] width 69 height 21
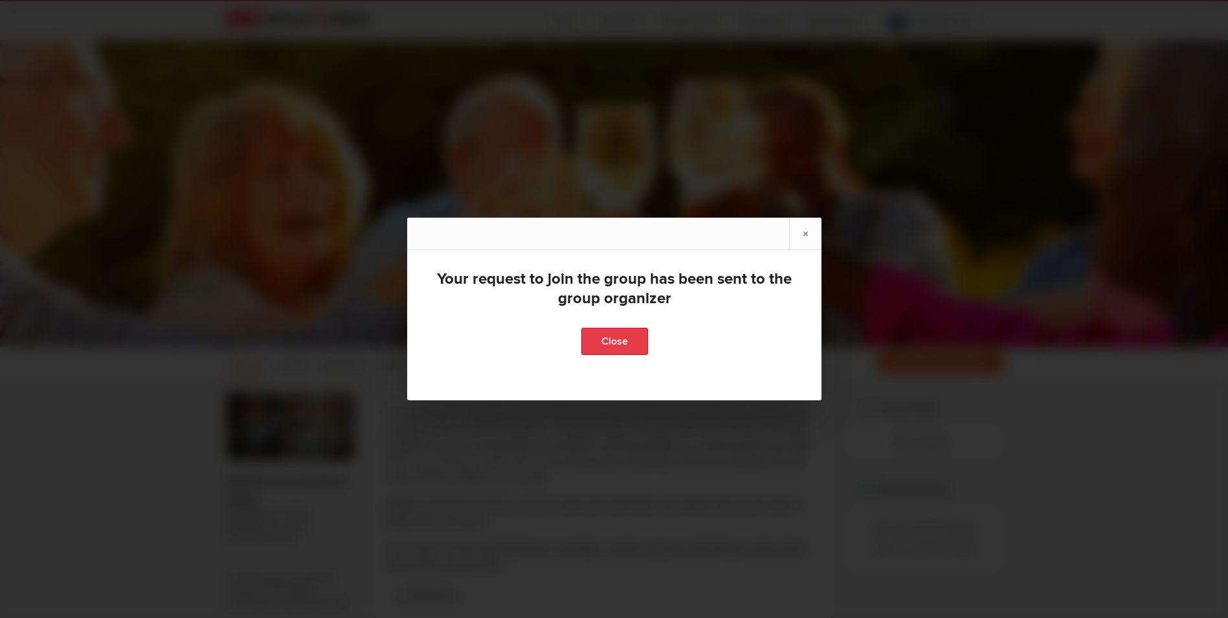
click at [607, 335] on link "Close" at bounding box center [614, 341] width 67 height 27
